Goal: Information Seeking & Learning: Learn about a topic

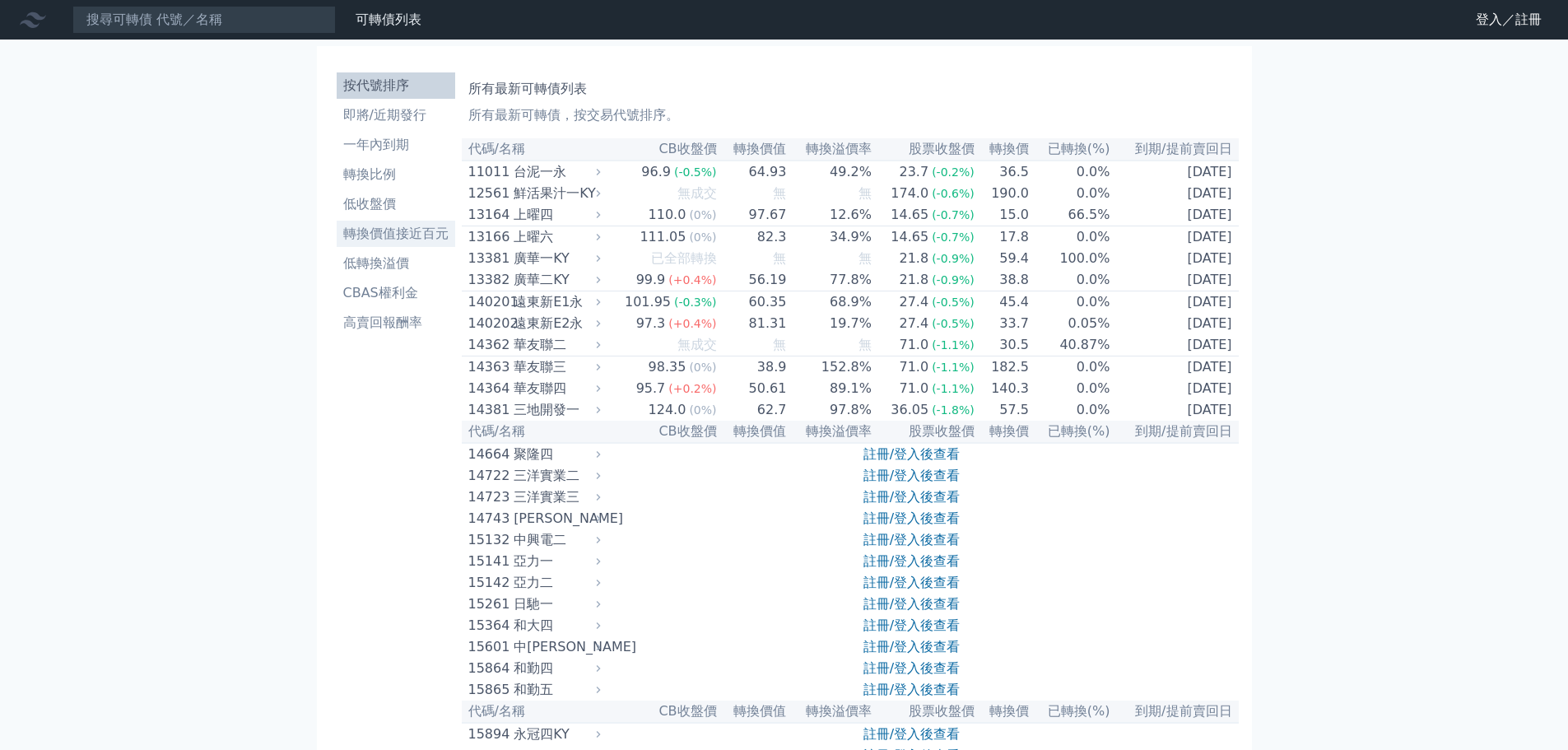
click at [431, 236] on li "轉換價值接近百元" at bounding box center [395, 234] width 119 height 20
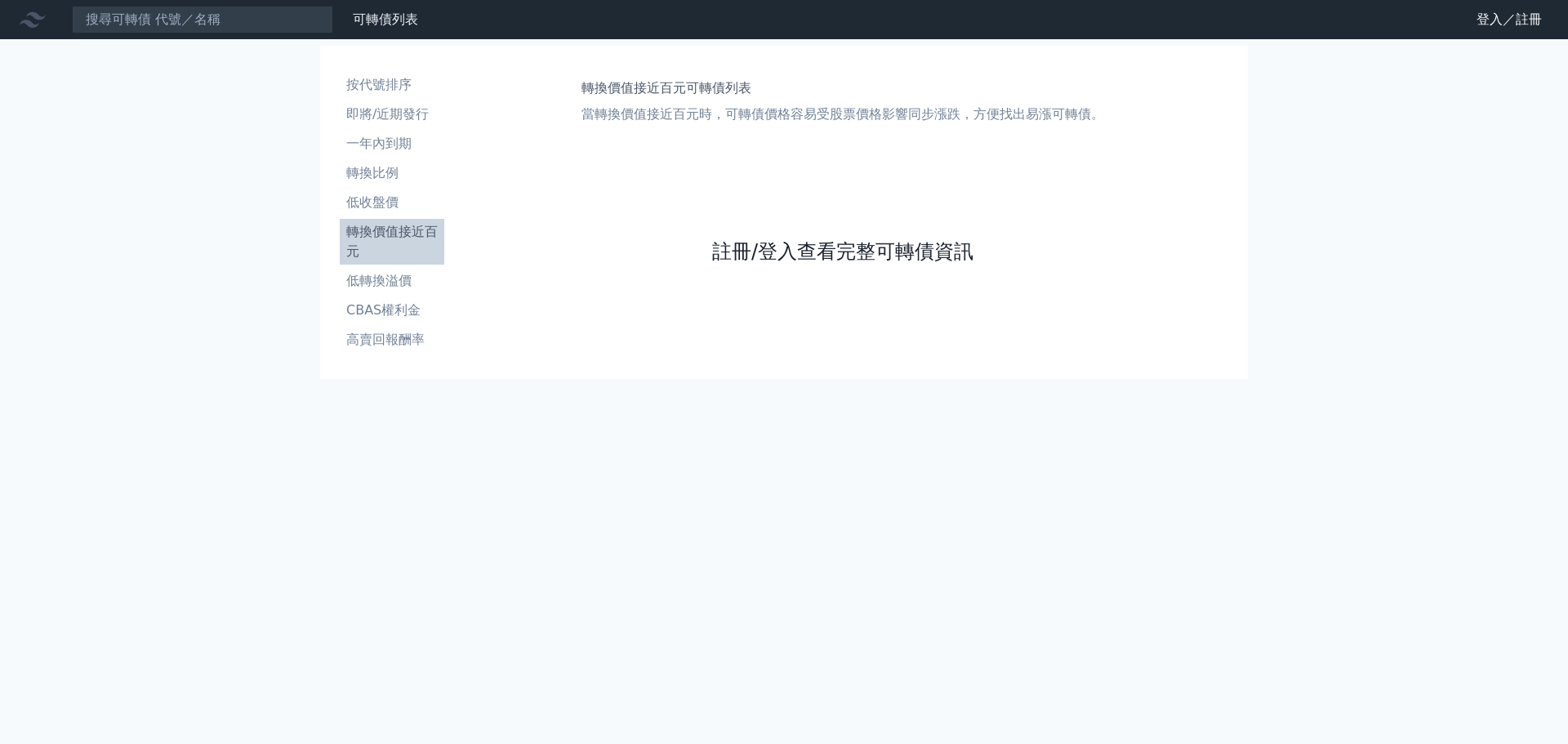
click at [734, 249] on link "註冊/登入查看完整可轉債資訊" at bounding box center [842, 251] width 261 height 27
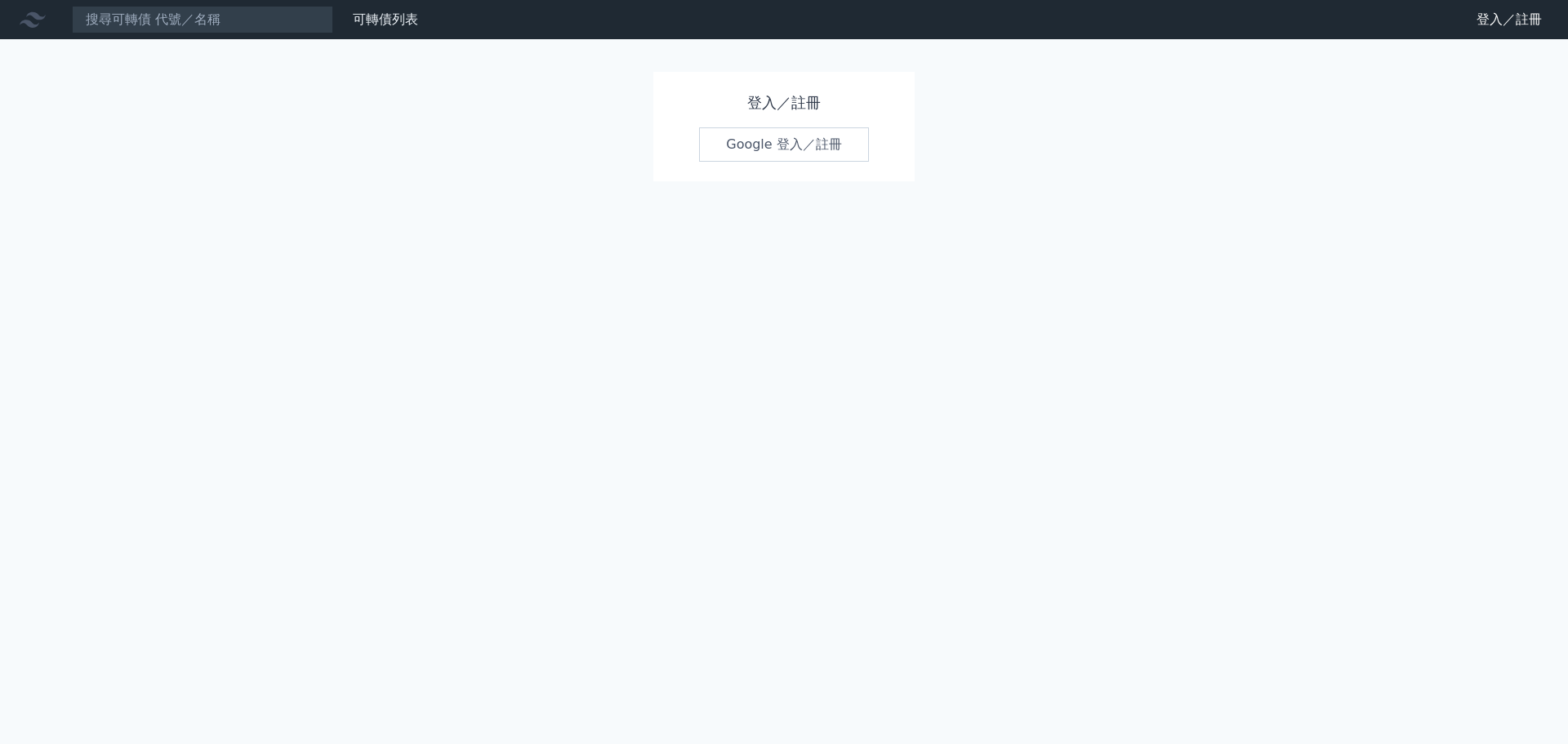
click at [801, 135] on link "Google 登入／註冊" at bounding box center [784, 144] width 170 height 35
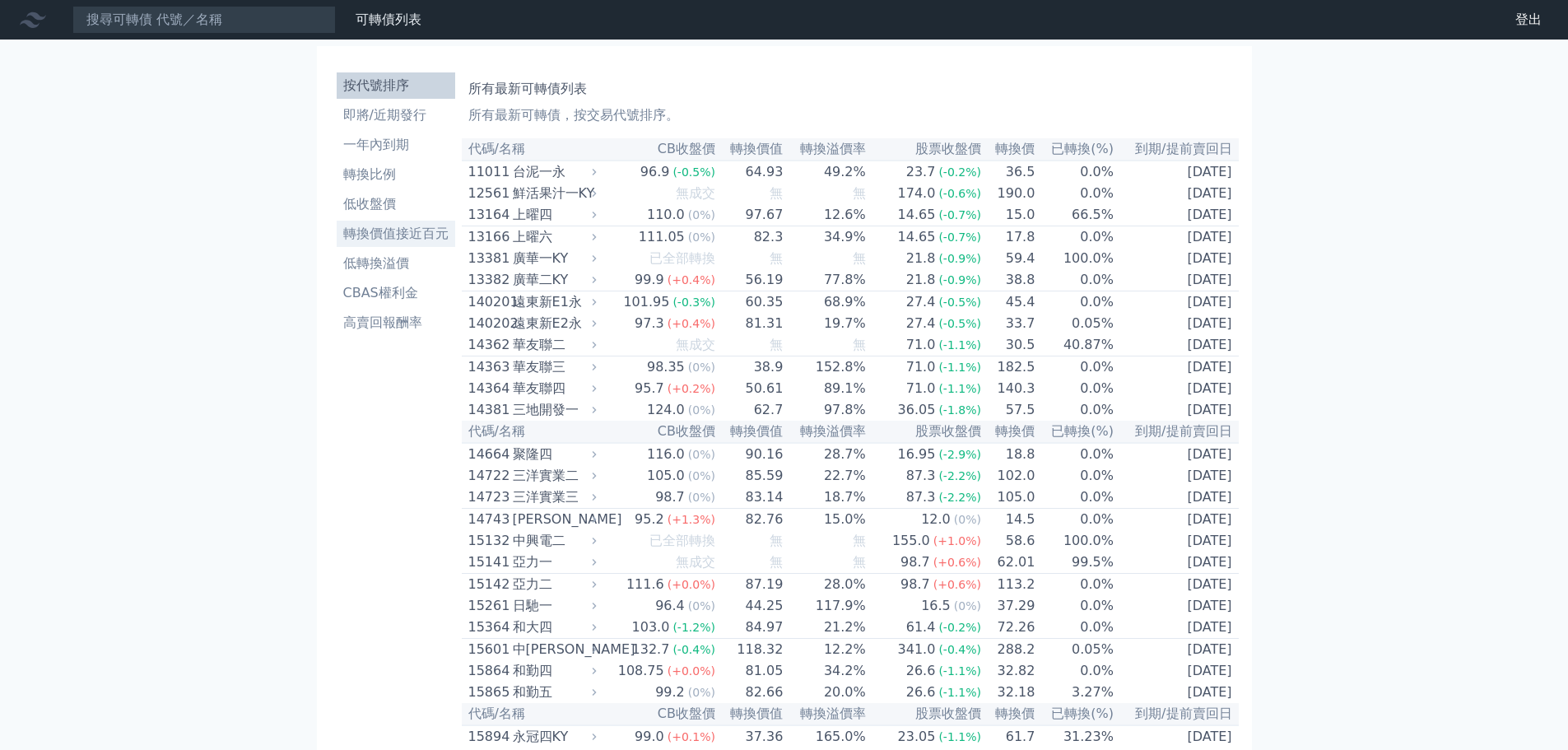
click at [375, 233] on li "轉換價值接近百元" at bounding box center [395, 234] width 119 height 20
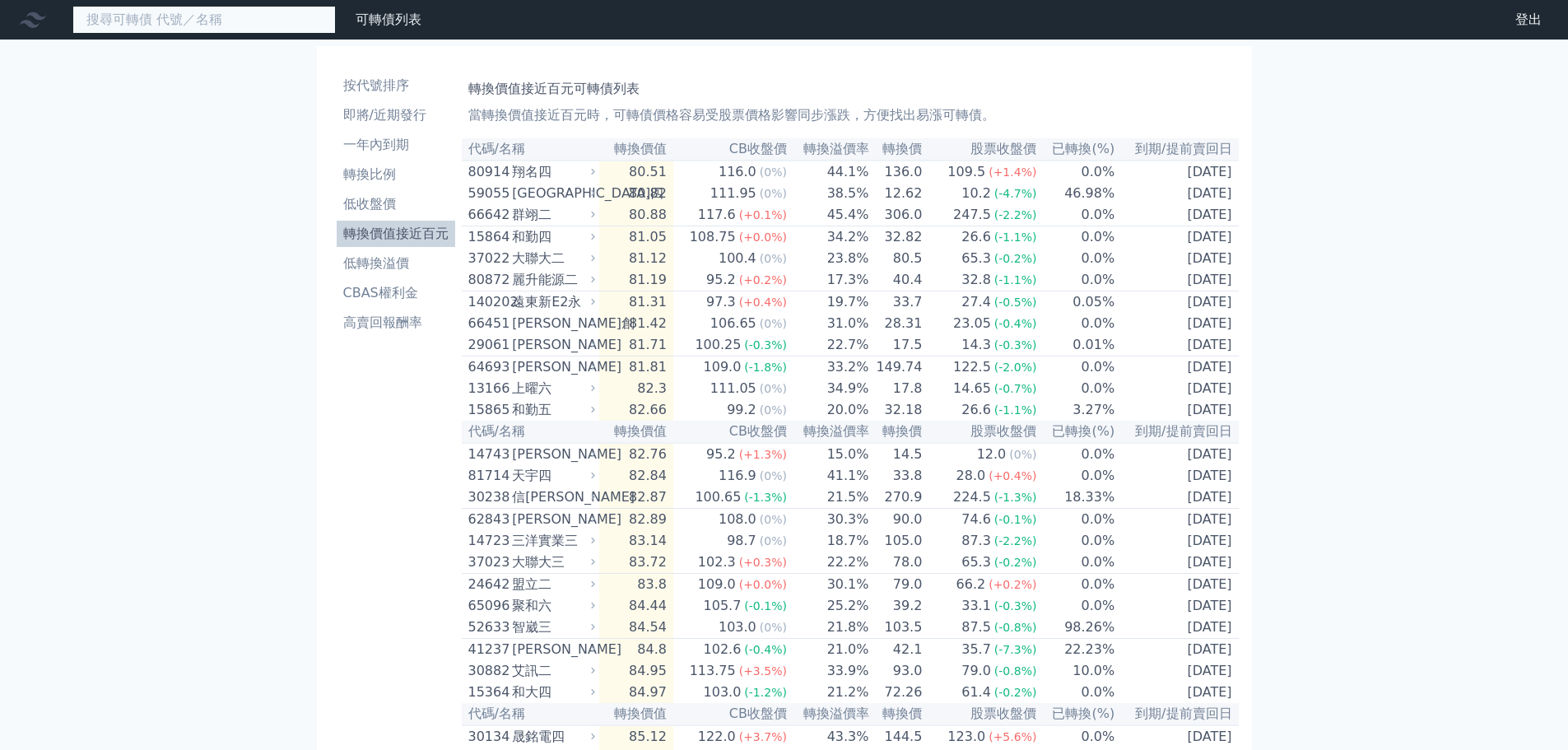
drag, startPoint x: 279, startPoint y: 22, endPoint x: 302, endPoint y: 21, distance: 23.0
click at [279, 22] on input at bounding box center [203, 19] width 263 height 28
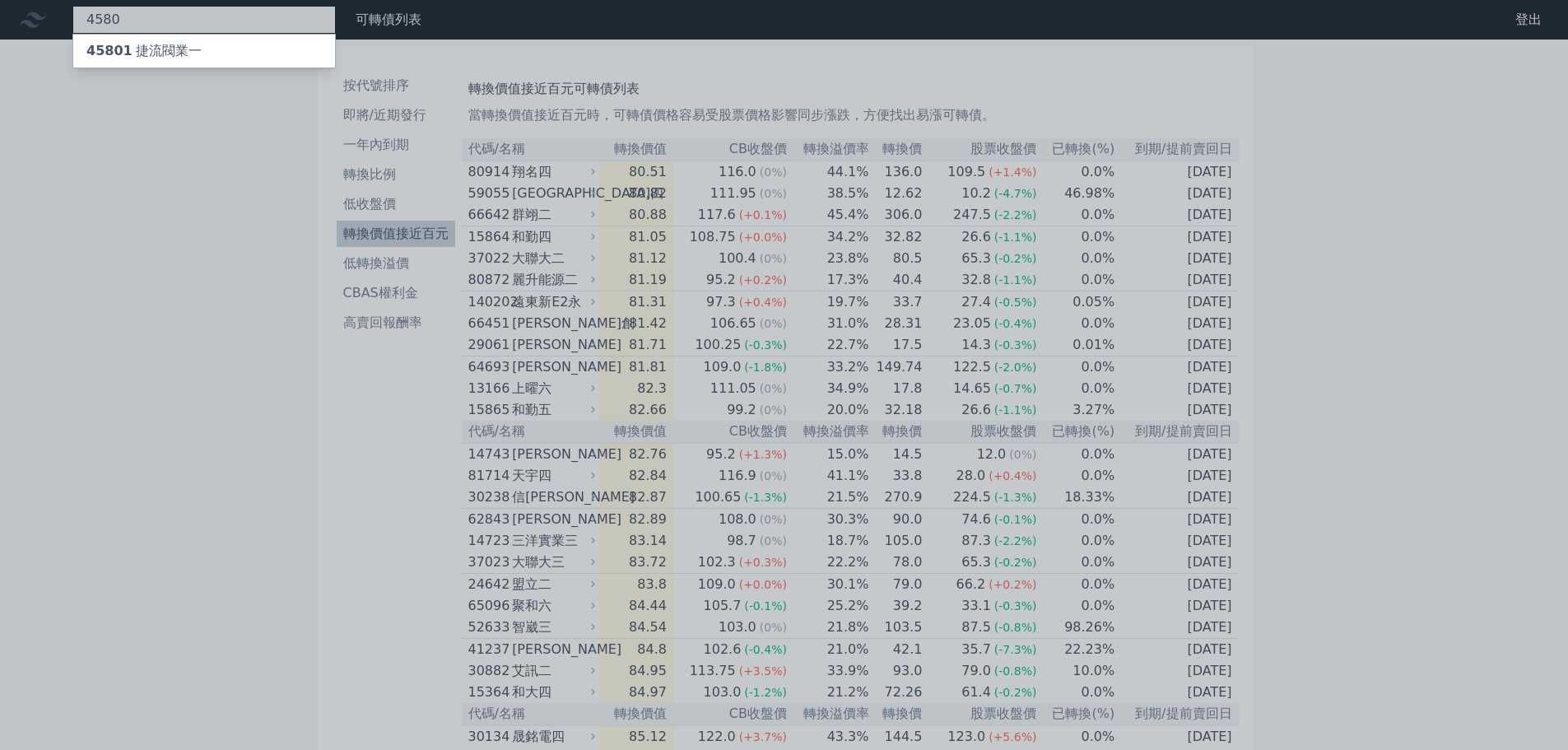
type input "4580"
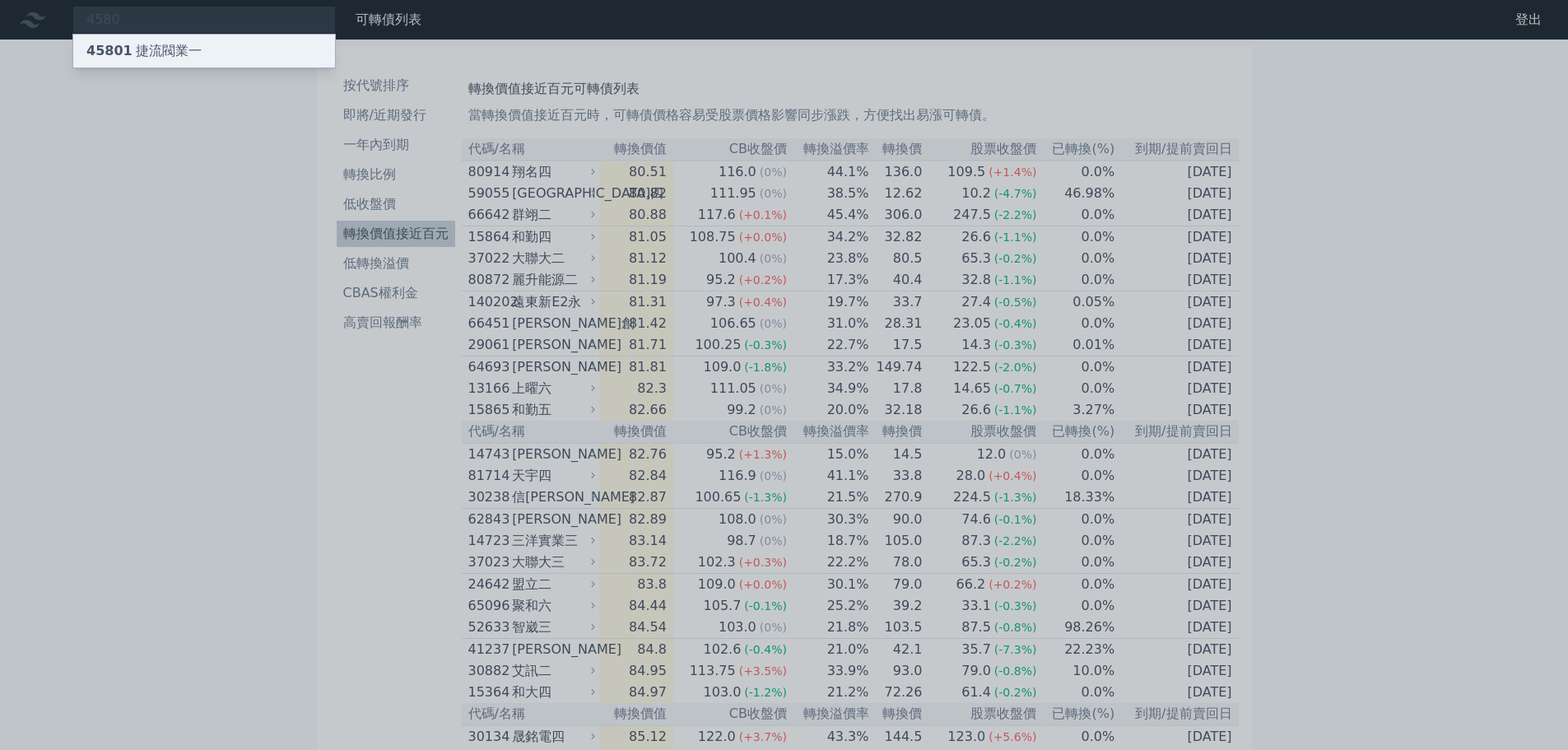
click at [159, 58] on div "45801 捷流閥業一" at bounding box center [144, 51] width 115 height 20
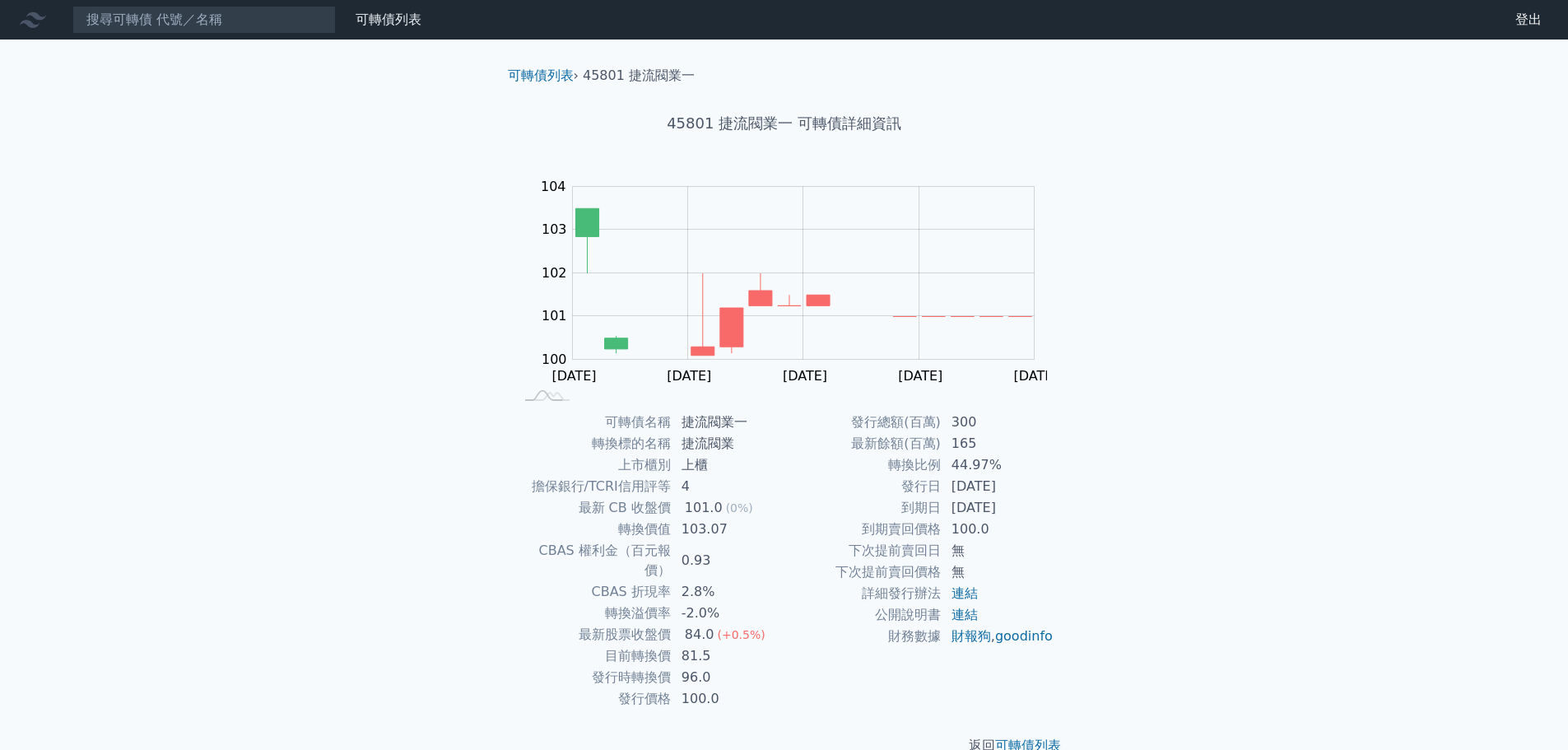
scroll to position [12, 0]
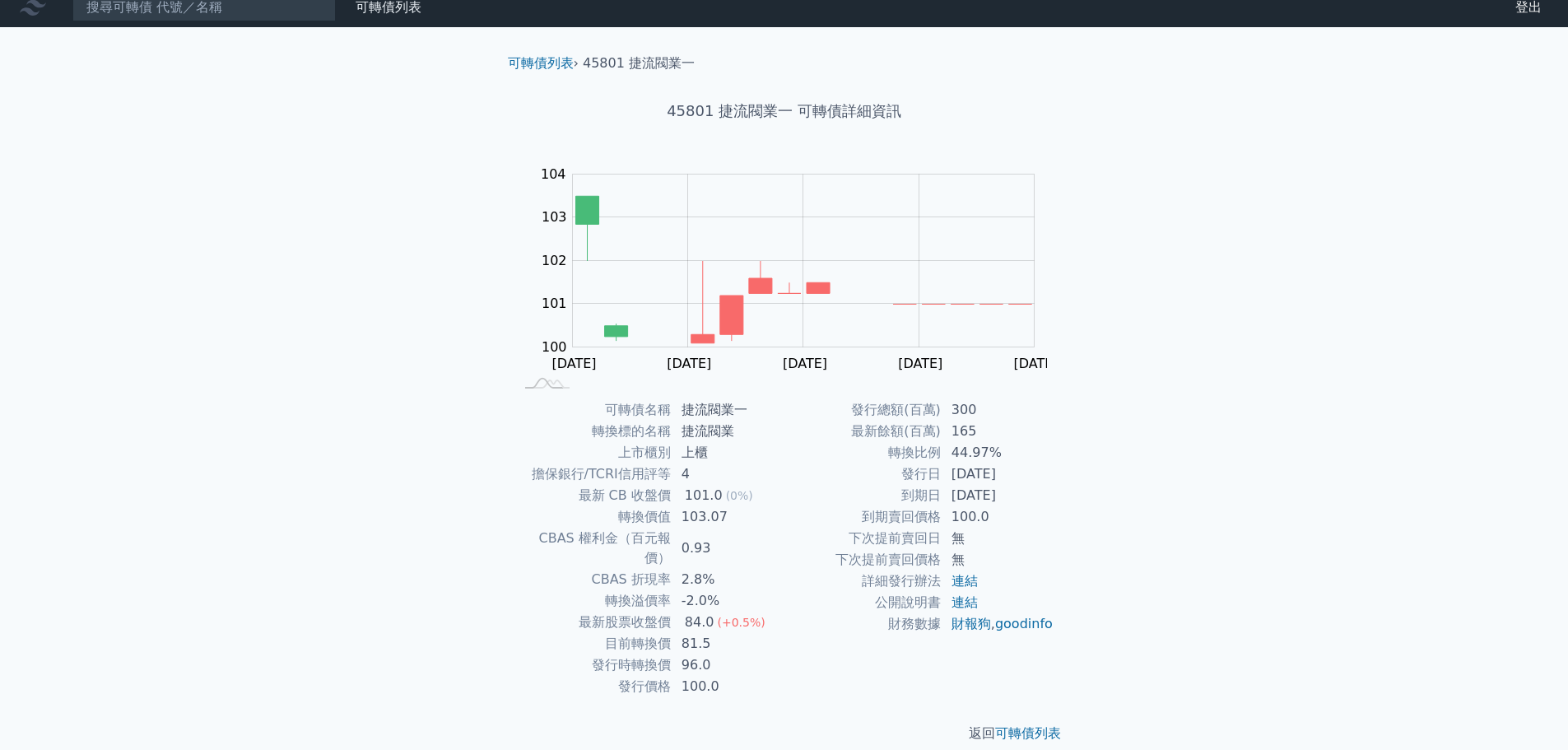
click at [1227, 354] on div "可轉債列表 財務數據 可轉債列表 財務數據 登出 登出 可轉債列表 › 45801 捷流閥業一 45801 捷流閥業一 可轉債詳細資訊 Zoom Out 10…" at bounding box center [784, 378] width 1568 height 782
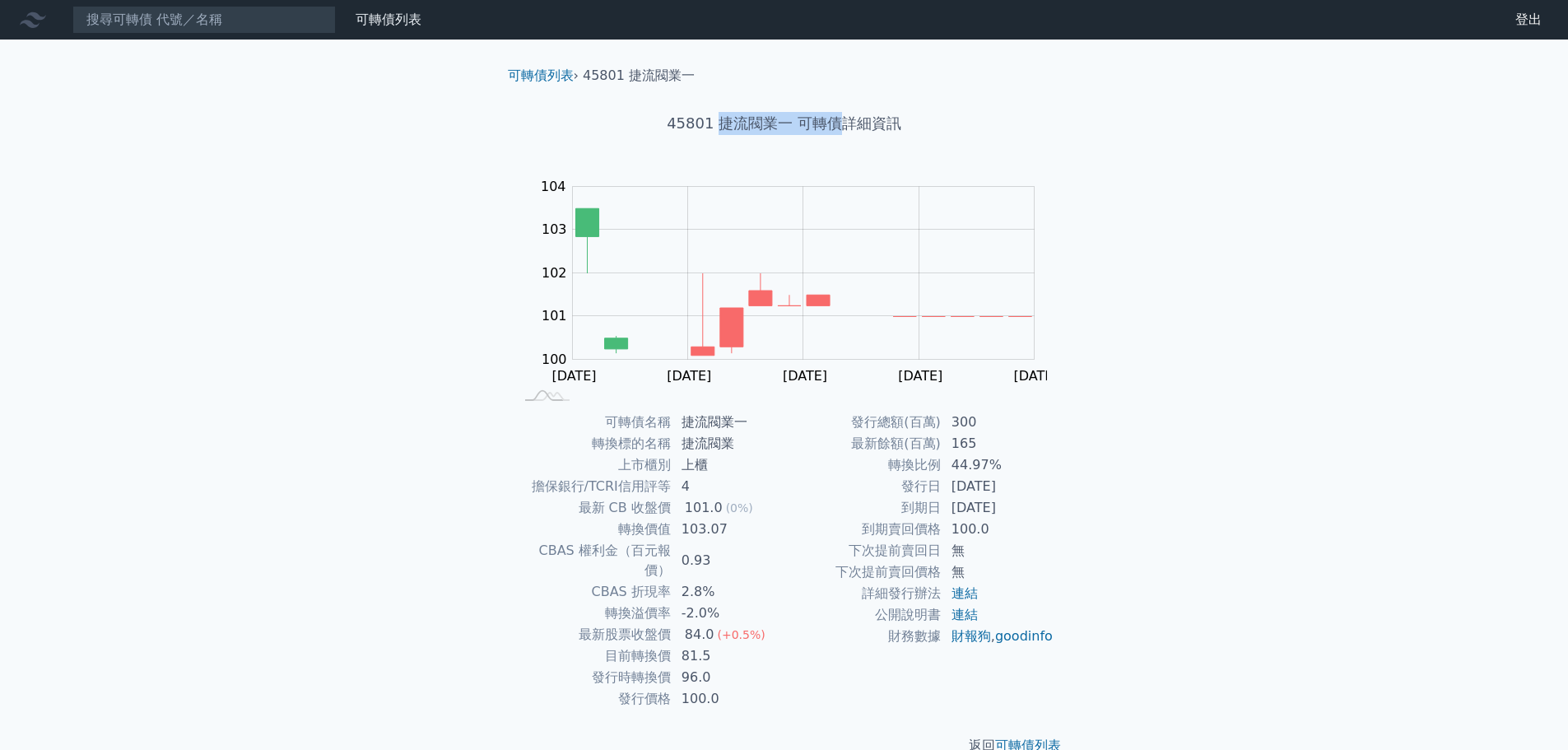
drag, startPoint x: 720, startPoint y: 121, endPoint x: 834, endPoint y: 118, distance: 114.0
click at [834, 118] on h1 "45801 捷流閥業一 可轉債詳細資訊" at bounding box center [785, 124] width 580 height 23
